Goal: Task Accomplishment & Management: Manage account settings

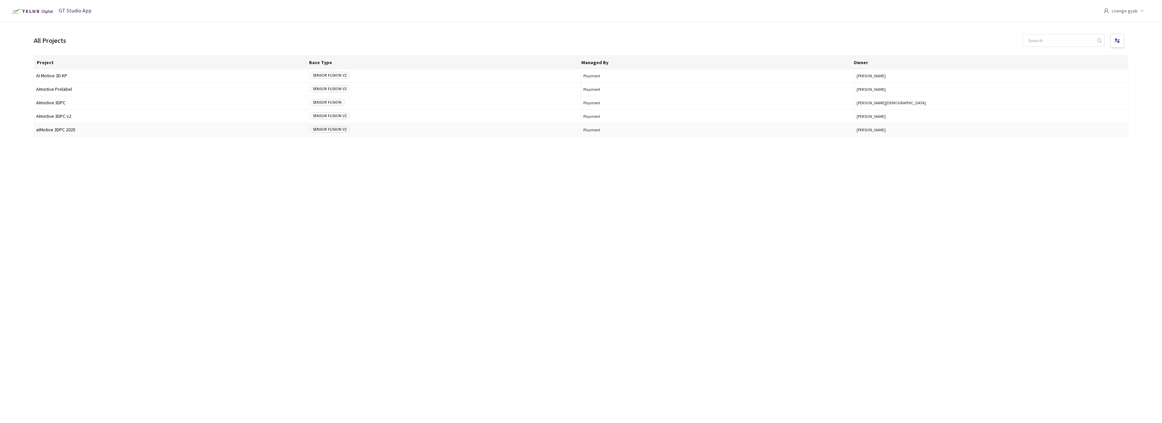
click at [66, 130] on span "aiMotive 3DPC 2025" at bounding box center [170, 129] width 269 height 5
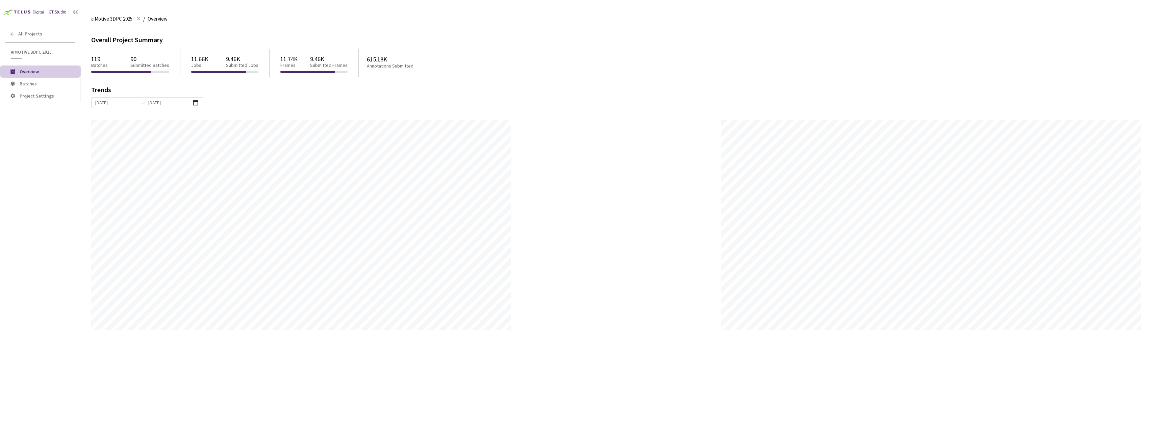
scroll to position [423, 1162]
click at [32, 81] on span "Batches" at bounding box center [28, 84] width 17 height 6
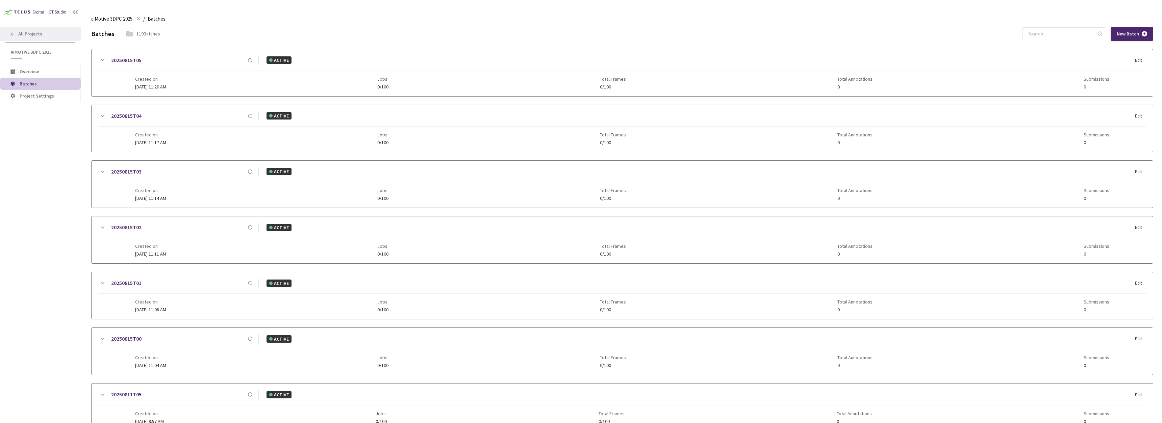
click at [18, 31] on div "All Projects" at bounding box center [40, 34] width 81 height 14
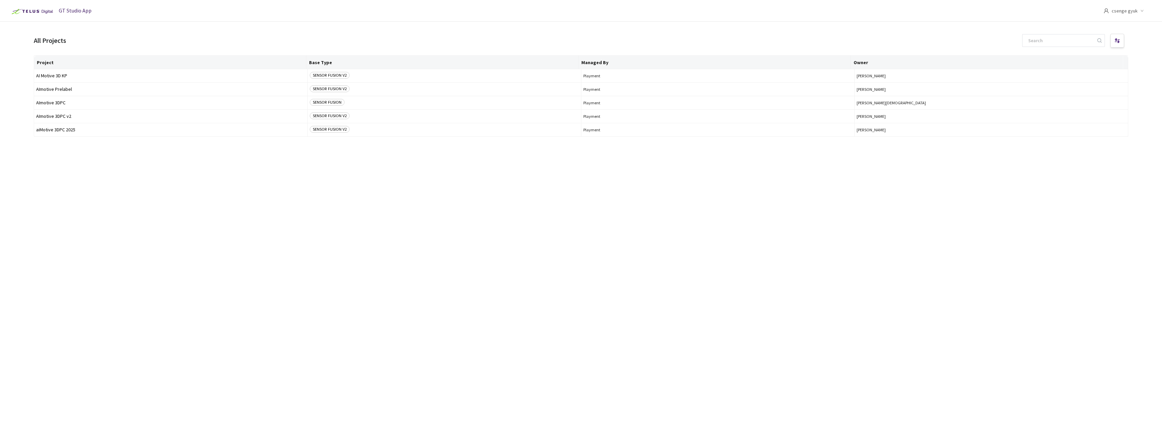
click at [428, 217] on div "Project Base Type Managed By Owner AI Motive 3D KP SENSOR FUSION V2 Playment [P…" at bounding box center [581, 233] width 1095 height 356
click at [1124, 14] on span "csenge gyuk" at bounding box center [1125, 11] width 26 height 22
click at [975, 174] on div "Project Base Type Managed By Owner AI Motive 3D KP SENSOR FUSION V2 Playment [P…" at bounding box center [581, 233] width 1095 height 356
click at [1109, 14] on div "csenge gyuk" at bounding box center [1129, 11] width 50 height 22
click at [1075, 55] on span "Settings" at bounding box center [1110, 55] width 74 height 7
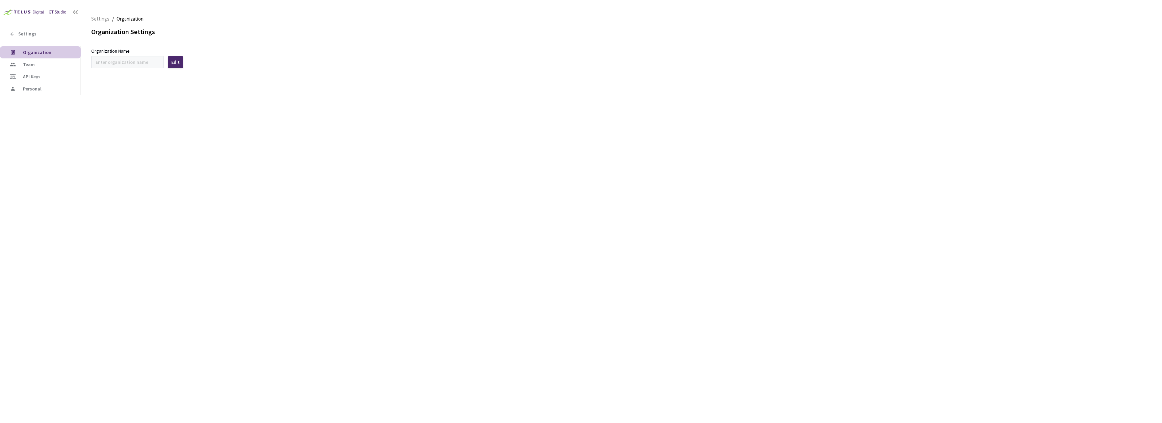
type input "AImotive"
click at [37, 68] on li "Team" at bounding box center [40, 64] width 81 height 12
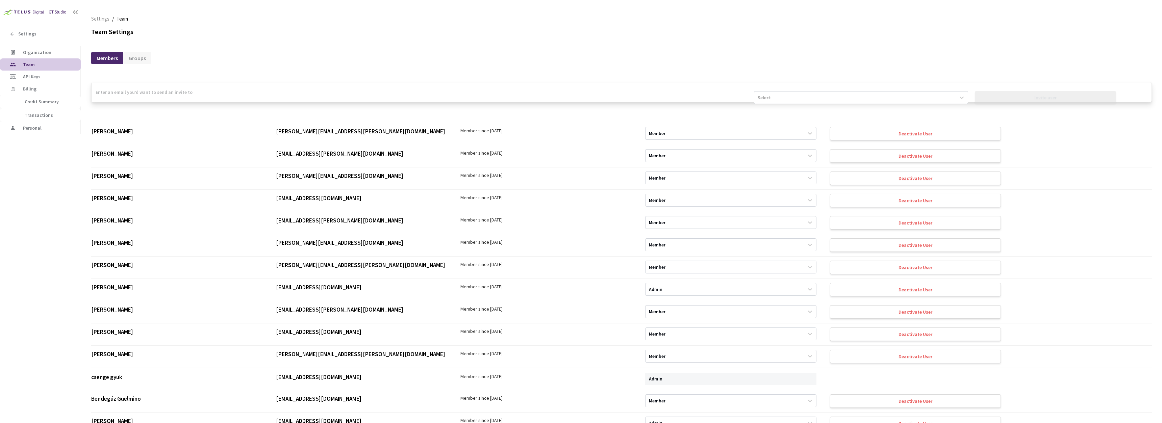
click at [128, 95] on input "email" at bounding box center [423, 92] width 663 height 20
paste input "[PERSON_NAME][EMAIL_ADDRESS][DOMAIN_NAME]"
type input "[PERSON_NAME][EMAIL_ADDRESS][DOMAIN_NAME]"
click at [875, 99] on div "Select" at bounding box center [854, 97] width 201 height 11
click at [797, 126] on div "Member" at bounding box center [857, 126] width 213 height 12
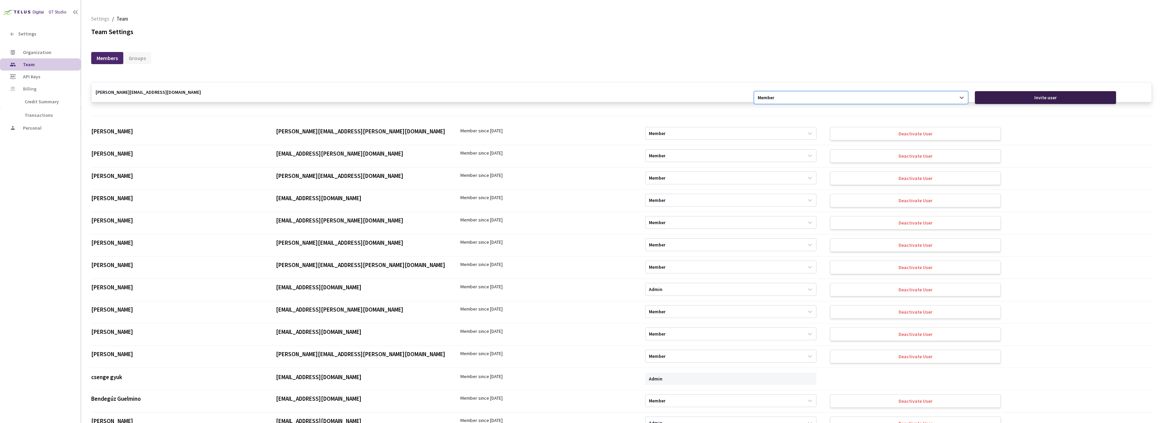
click at [1035, 98] on div "Invite user" at bounding box center [1046, 97] width 22 height 5
click at [218, 90] on input "email" at bounding box center [423, 92] width 663 height 20
paste input "[PERSON_NAME][EMAIL_ADDRESS][DOMAIN_NAME]"
type input "[PERSON_NAME][EMAIL_ADDRESS][DOMAIN_NAME]"
click at [774, 94] on div "Select" at bounding box center [854, 97] width 201 height 11
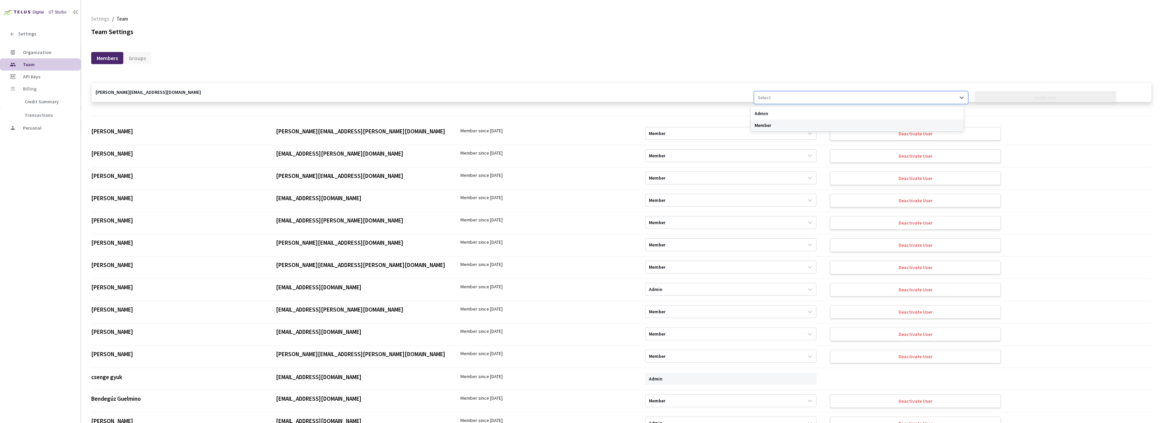
click at [770, 125] on div "Member" at bounding box center [857, 126] width 213 height 12
click at [1052, 94] on div "Invite user" at bounding box center [1045, 97] width 141 height 13
